Goal: Submit feedback/report problem

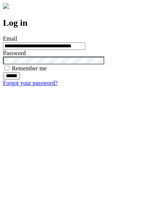
type input "**********"
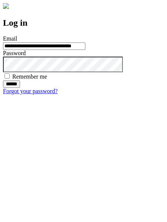
click at [20, 88] on input "******" at bounding box center [11, 83] width 17 height 7
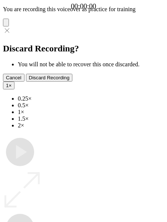
type input "**********"
